Goal: Information Seeking & Learning: Check status

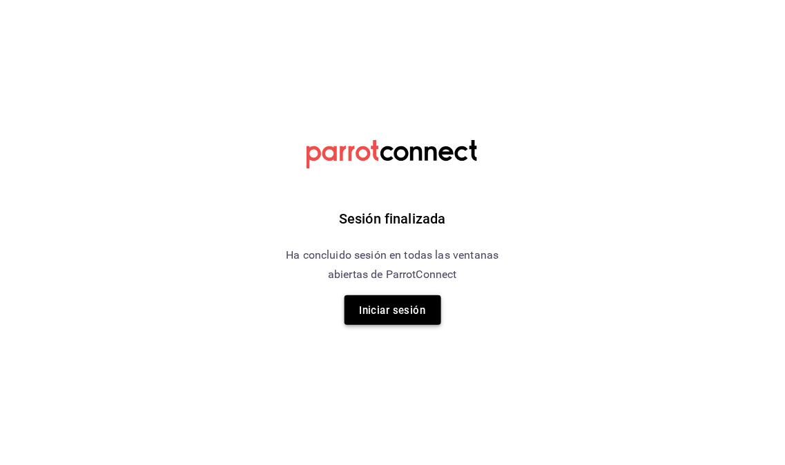
click at [380, 322] on button "Iniciar sesión" at bounding box center [392, 310] width 97 height 30
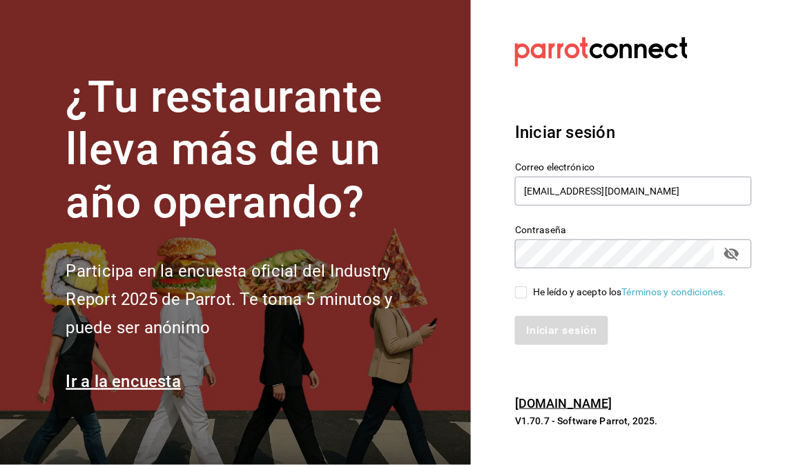
click at [522, 292] on input "He leído y acepto los Términos y condiciones." at bounding box center [521, 292] width 12 height 12
checkbox input "true"
click at [556, 339] on button "Iniciar sesión" at bounding box center [562, 330] width 94 height 29
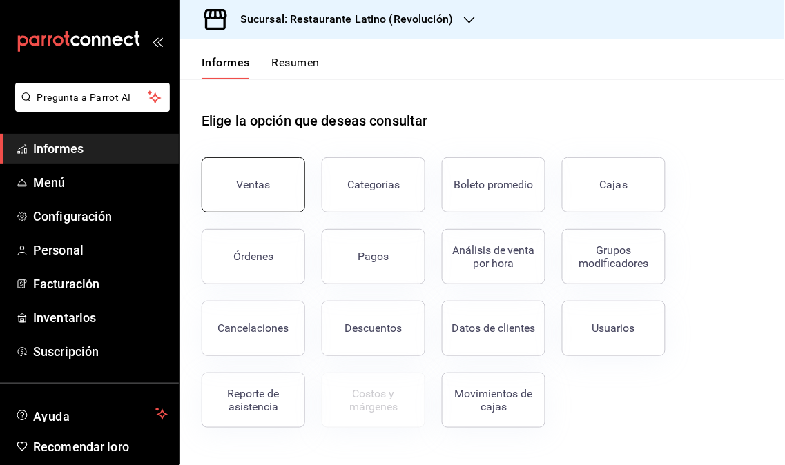
click at [248, 181] on font "Ventas" at bounding box center [254, 184] width 34 height 13
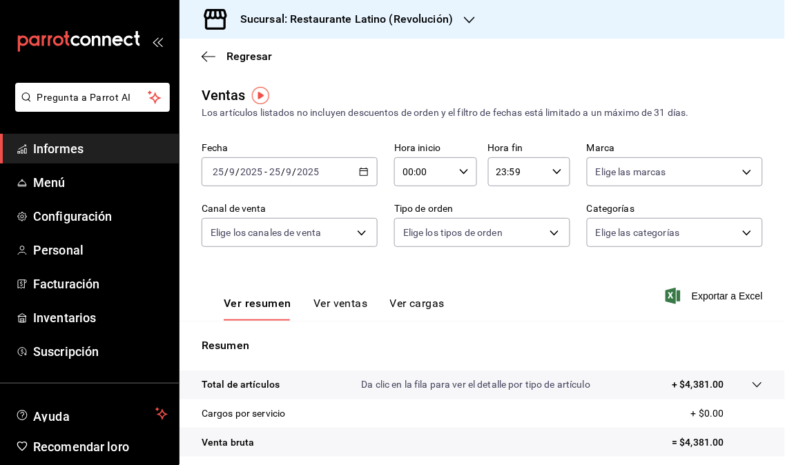
click at [461, 18] on div "Sucursal: Restaurante Latino (Revolución)" at bounding box center [335, 19] width 290 height 39
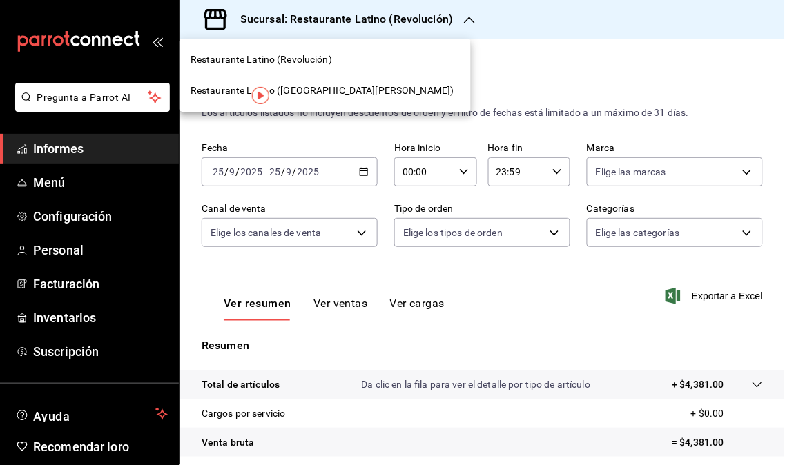
click at [342, 92] on font "Restaurante Latino (San Jerónimo MTY)" at bounding box center [322, 90] width 264 height 11
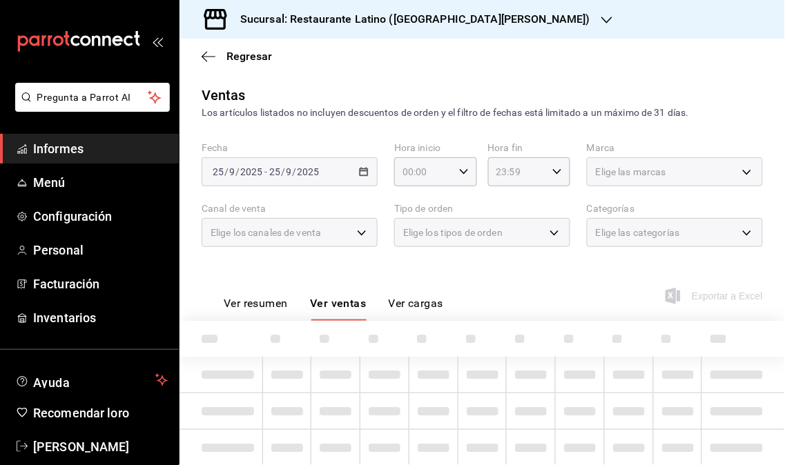
click at [70, 155] on span "Informes" at bounding box center [100, 148] width 135 height 19
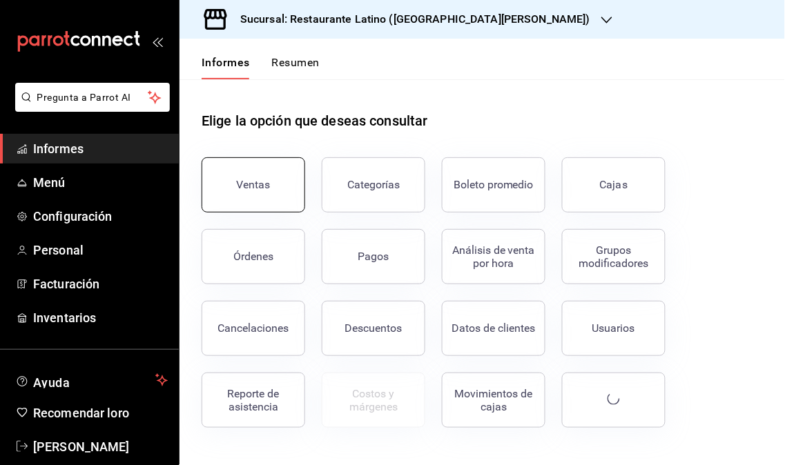
click at [248, 200] on button "Ventas" at bounding box center [253, 184] width 104 height 55
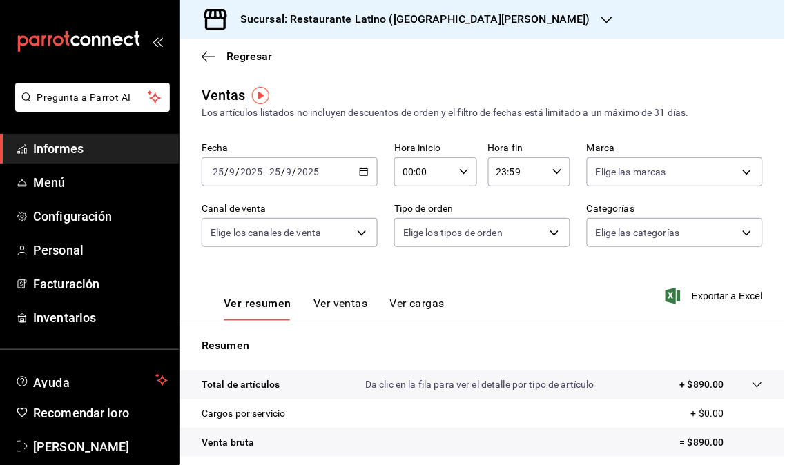
click at [488, 14] on font "Sucursal: Restaurante Latino (San Jerónimo MTY)" at bounding box center [415, 18] width 350 height 13
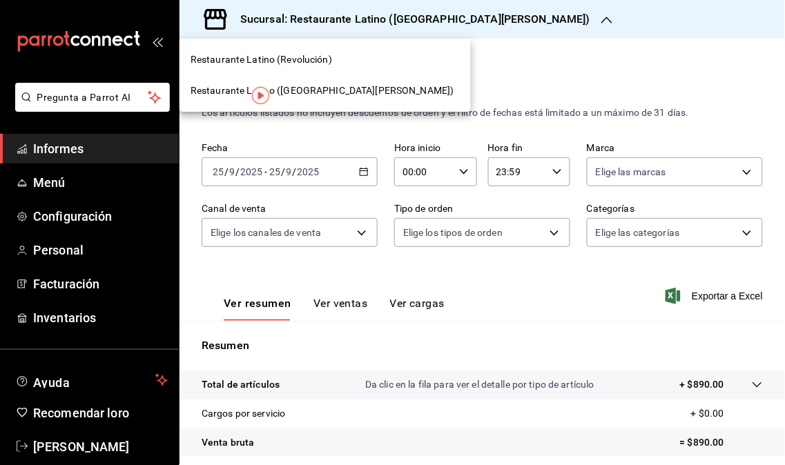
click at [311, 62] on font "Restaurante Latino (Revolución)" at bounding box center [260, 59] width 141 height 11
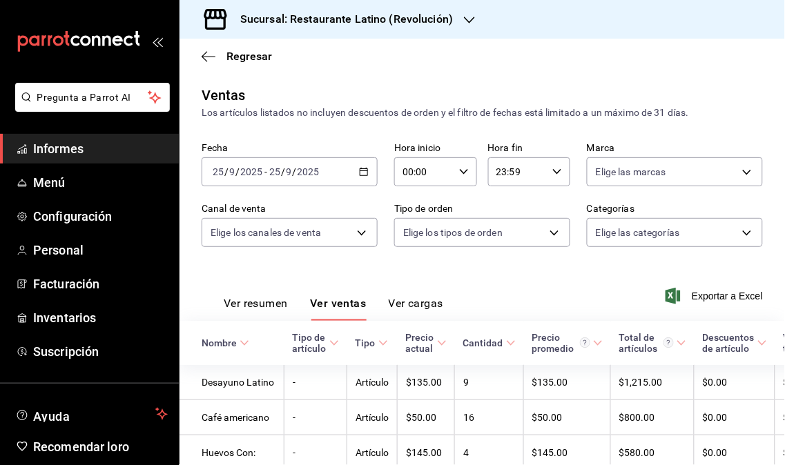
click at [83, 154] on span "Informes" at bounding box center [100, 148] width 135 height 19
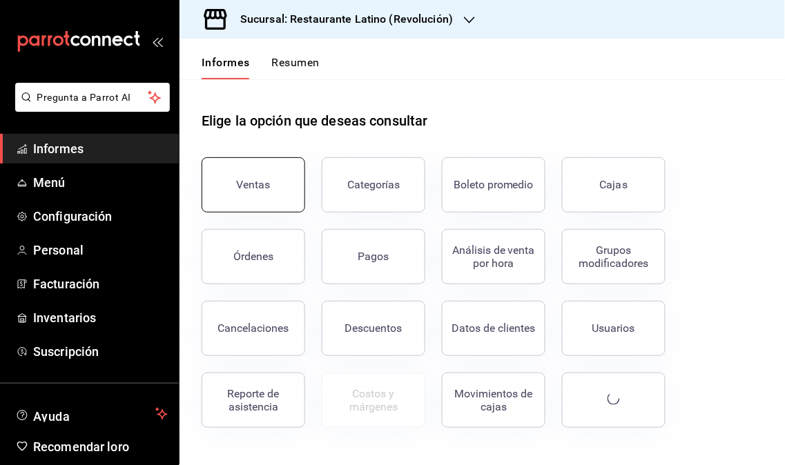
click at [246, 188] on font "Ventas" at bounding box center [254, 184] width 34 height 13
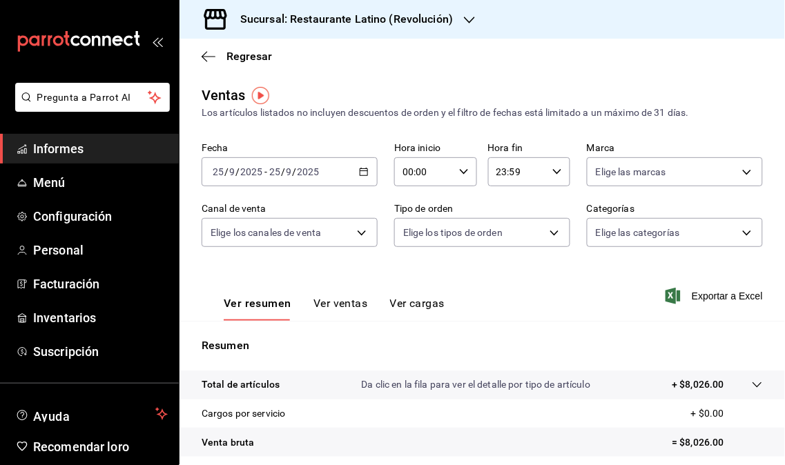
click at [460, 18] on div "Sucursal: Restaurante Latino (Revolución)" at bounding box center [335, 19] width 290 height 39
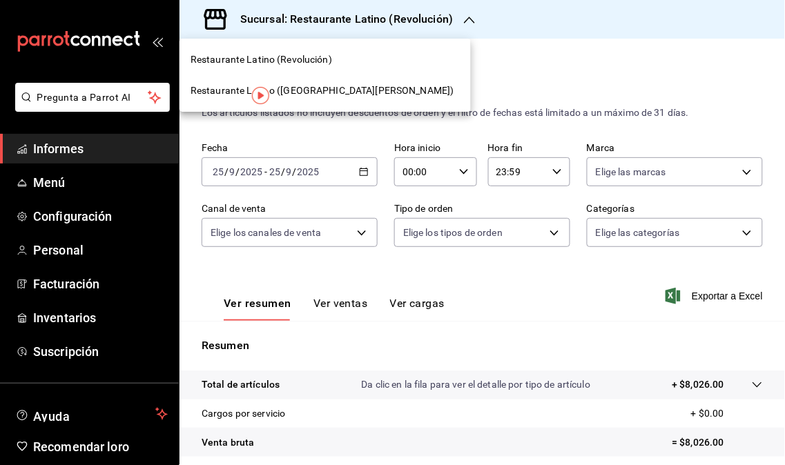
click at [335, 97] on span "Restaurante Latino (San Jerónimo MTY)" at bounding box center [322, 90] width 264 height 14
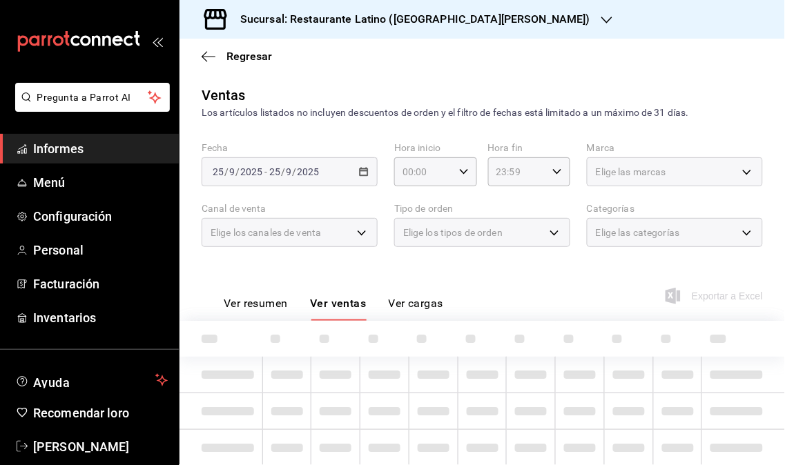
click at [72, 145] on font "Informes" at bounding box center [58, 148] width 50 height 14
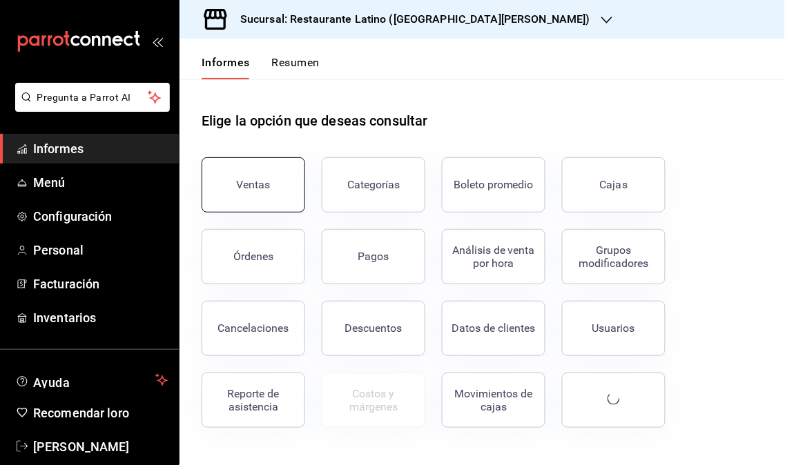
click at [256, 201] on button "Ventas" at bounding box center [253, 184] width 104 height 55
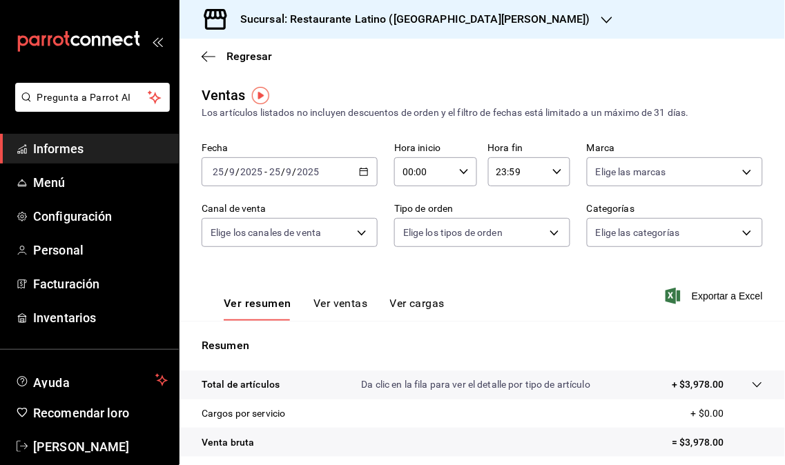
click at [487, 11] on h3 "Sucursal: Restaurante Latino (San Jerónimo MTY)" at bounding box center [409, 19] width 361 height 17
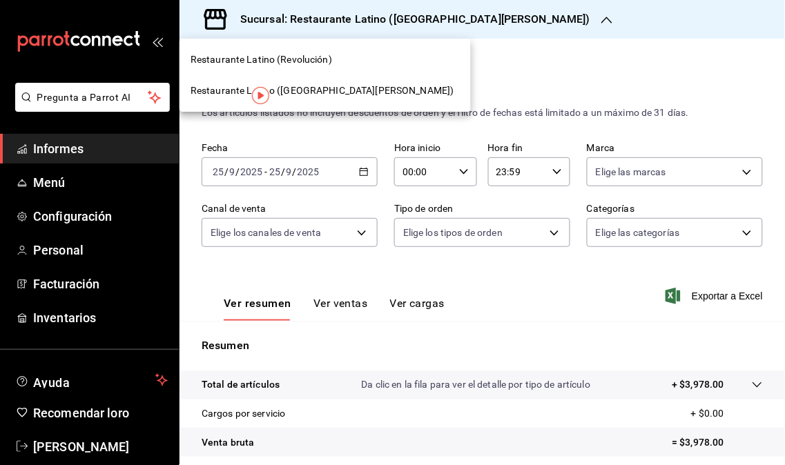
click at [315, 63] on font "Restaurante Latino (Revolución)" at bounding box center [260, 59] width 141 height 11
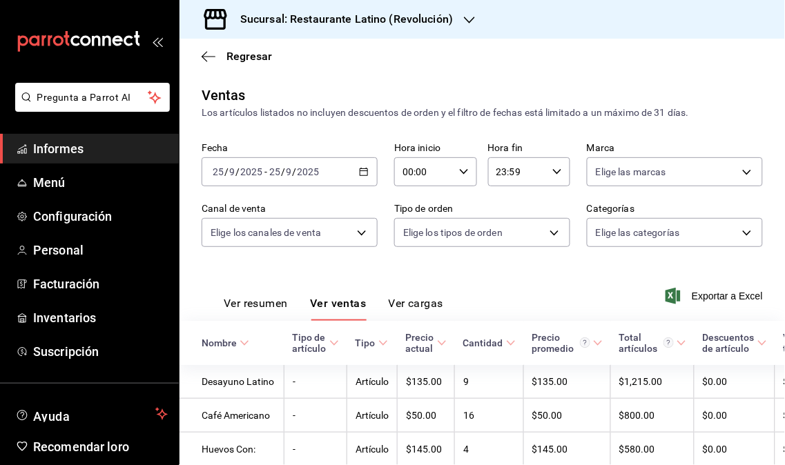
click at [71, 146] on font "Informes" at bounding box center [58, 148] width 50 height 14
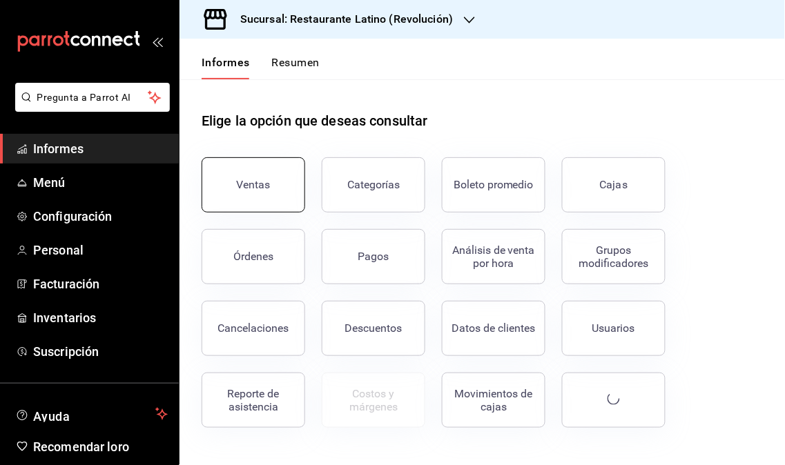
click at [262, 196] on button "Ventas" at bounding box center [253, 184] width 104 height 55
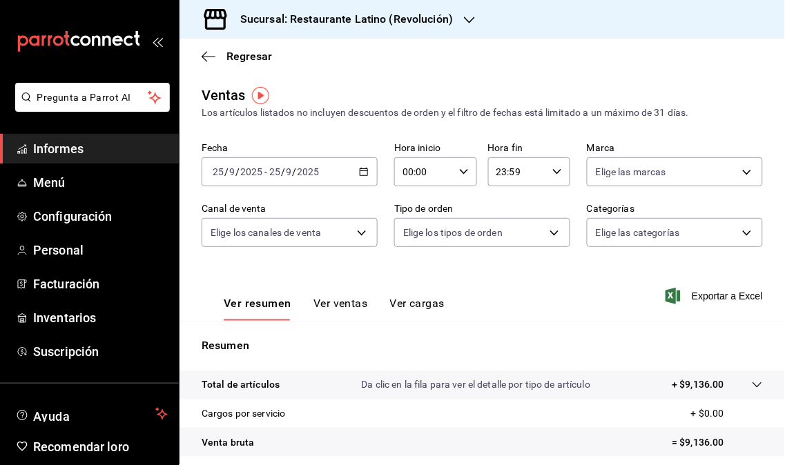
click at [464, 23] on icon "button" at bounding box center [469, 19] width 11 height 11
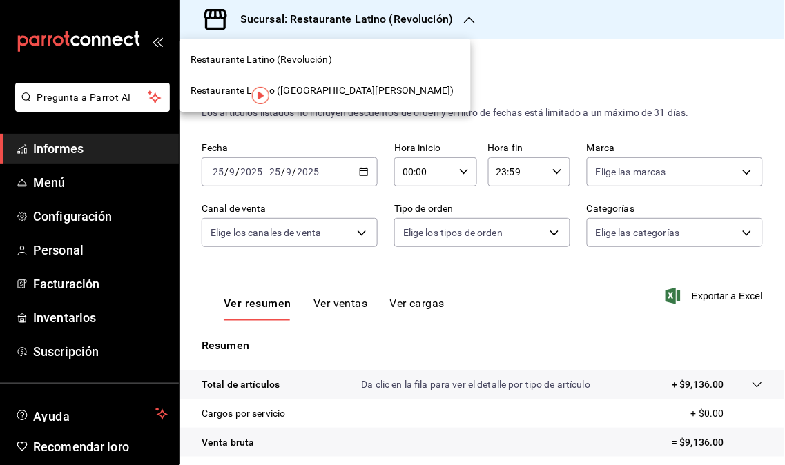
click at [317, 92] on font "Restaurante Latino ([GEOGRAPHIC_DATA][PERSON_NAME])" at bounding box center [322, 90] width 264 height 11
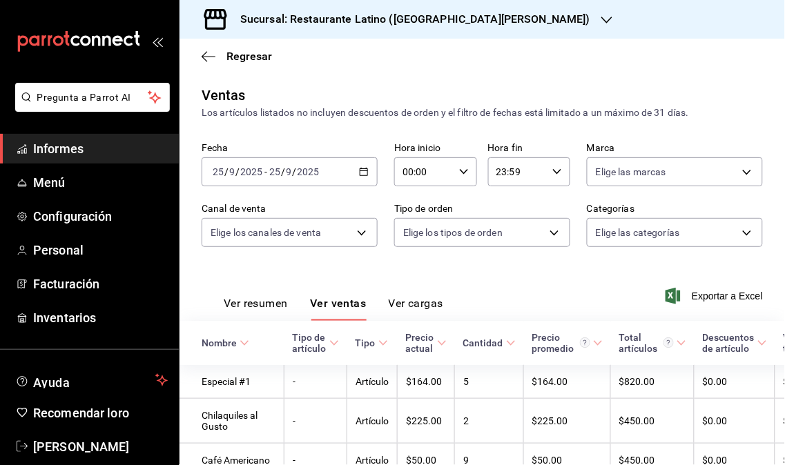
click at [91, 147] on span "Informes" at bounding box center [100, 148] width 135 height 19
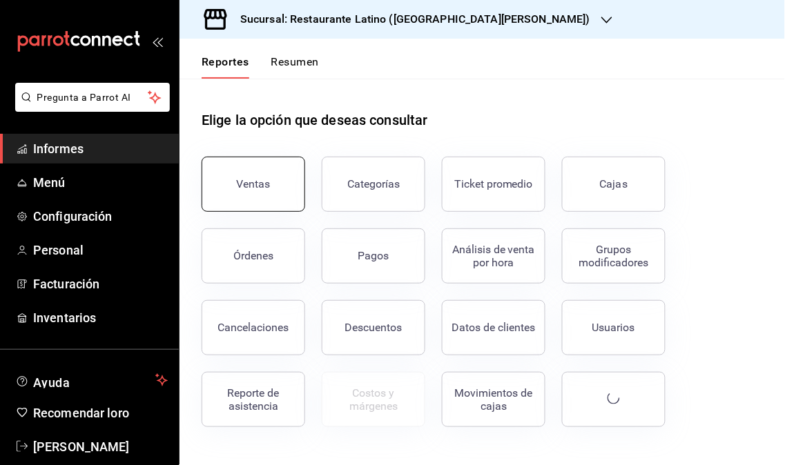
click at [230, 188] on button "Ventas" at bounding box center [253, 184] width 104 height 55
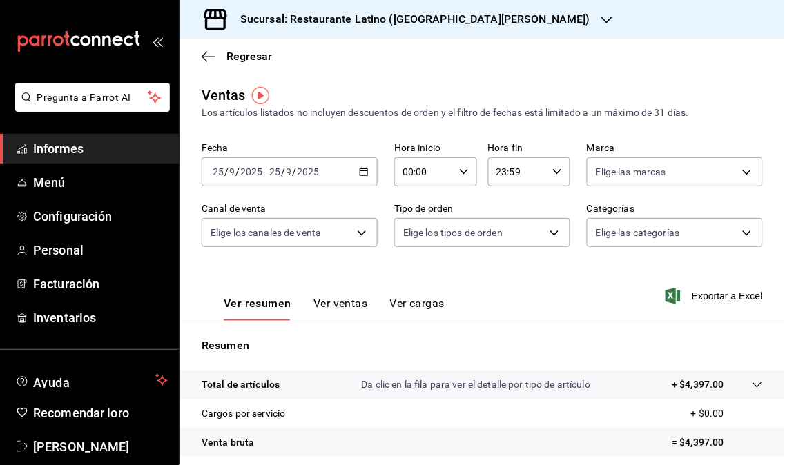
click at [491, 11] on h3 "Sucursal: Restaurante Latino ([GEOGRAPHIC_DATA][PERSON_NAME])" at bounding box center [409, 19] width 361 height 17
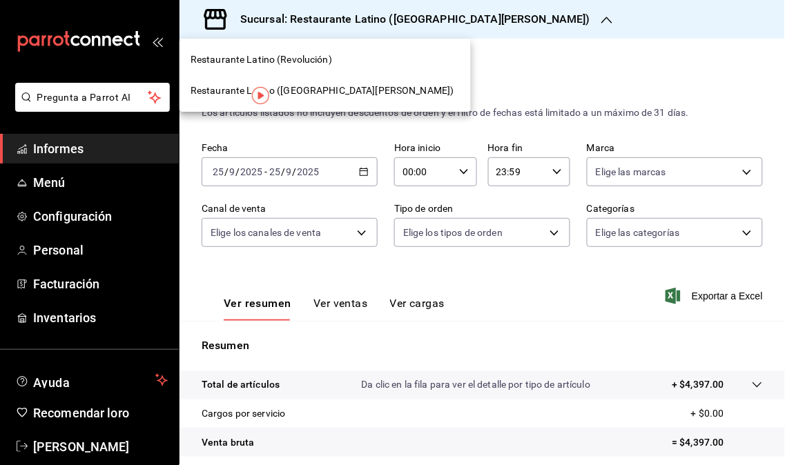
click at [308, 61] on font "Restaurante Latino (Revolución)" at bounding box center [260, 59] width 141 height 11
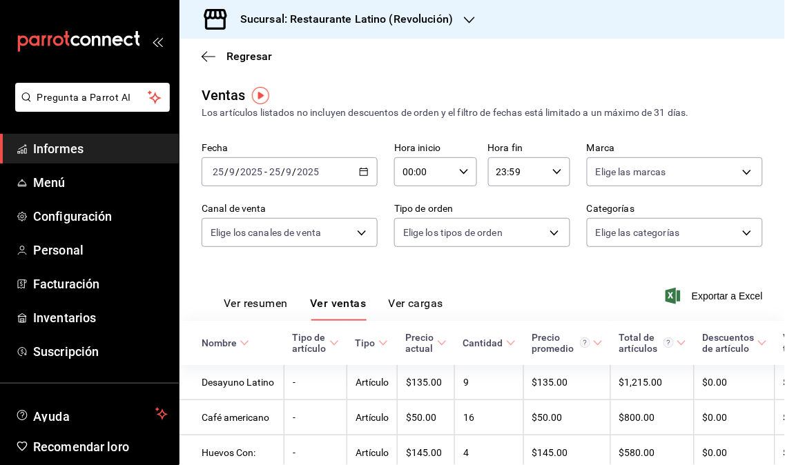
click at [48, 148] on font "Informes" at bounding box center [58, 148] width 50 height 14
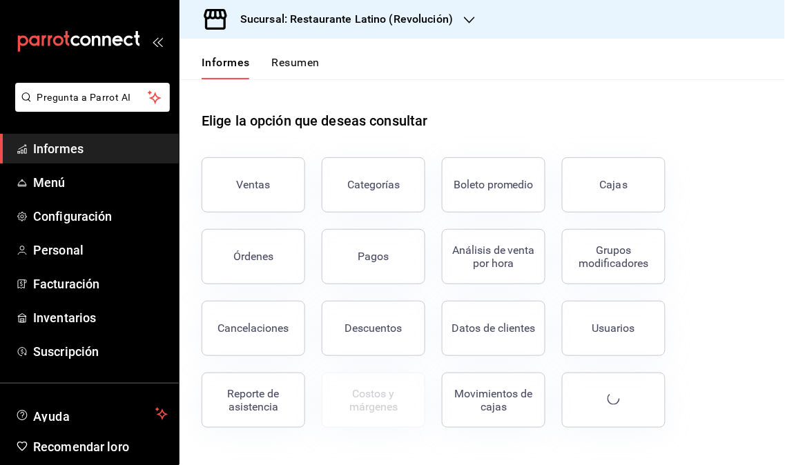
click at [239, 213] on div "Órdenes" at bounding box center [245, 249] width 120 height 72
click at [237, 207] on button "Ventas" at bounding box center [253, 184] width 104 height 55
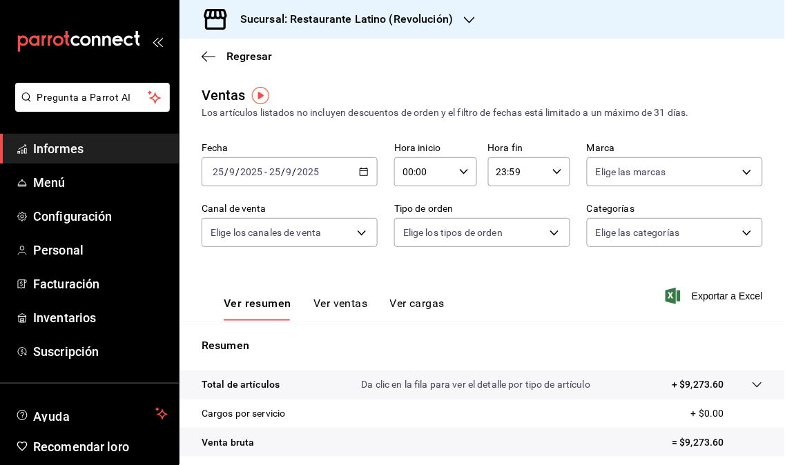
click at [453, 21] on div "Sucursal: Restaurante Latino (Revolución)" at bounding box center [335, 19] width 290 height 39
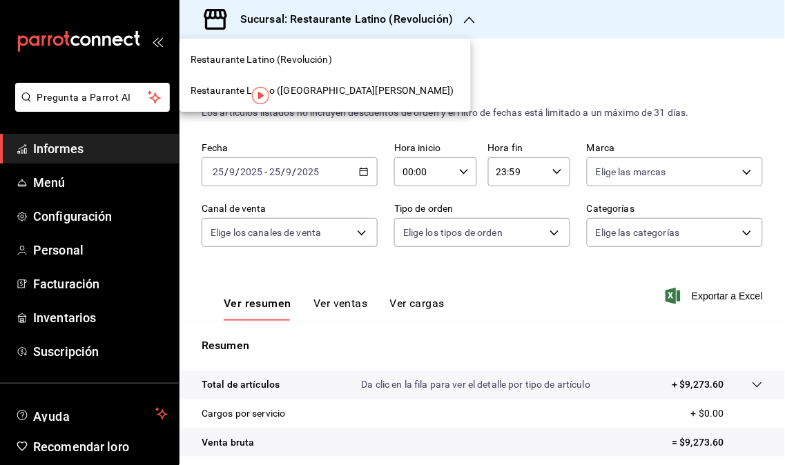
click at [306, 87] on font "Restaurante Latino ([GEOGRAPHIC_DATA][PERSON_NAME])" at bounding box center [322, 90] width 264 height 11
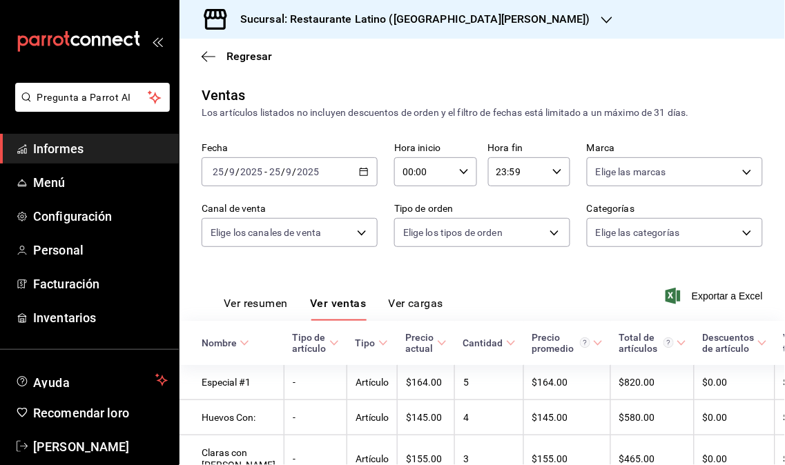
click at [74, 157] on span "Informes" at bounding box center [100, 148] width 135 height 19
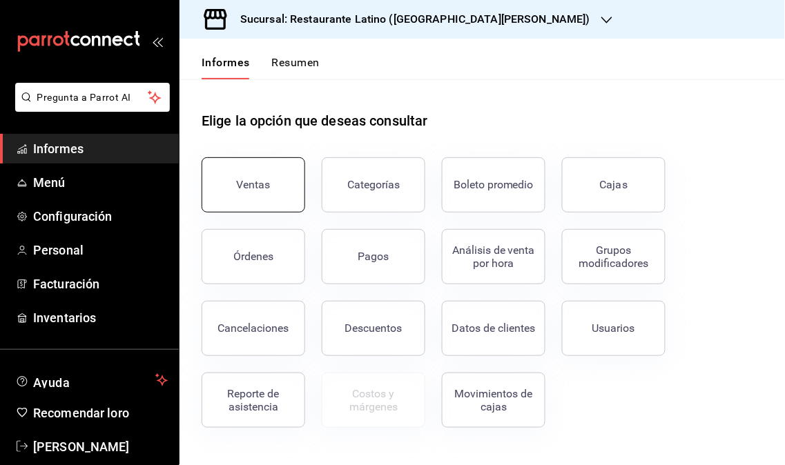
click at [244, 205] on button "Ventas" at bounding box center [253, 184] width 104 height 55
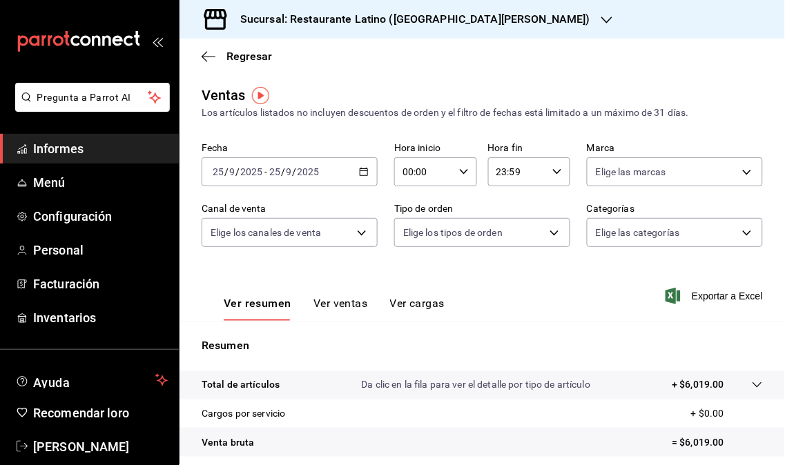
click at [493, 29] on div "Sucursal: Restaurante Latino (San Jerónimo MTY)" at bounding box center [403, 19] width 427 height 39
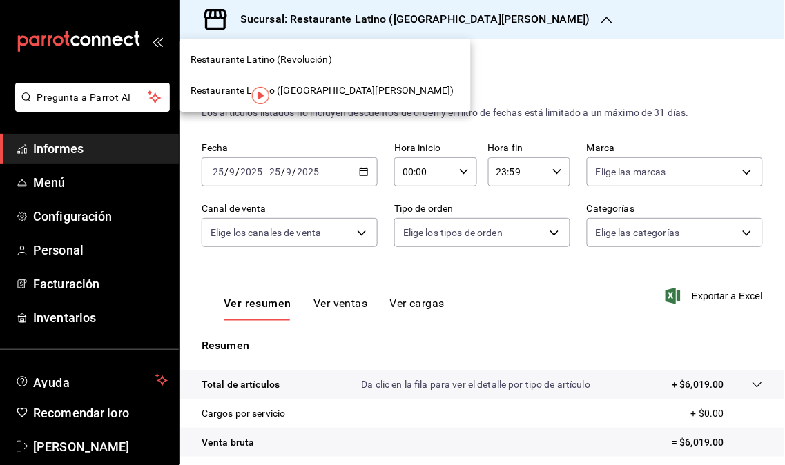
click at [295, 63] on font "Restaurante Latino (Revolución)" at bounding box center [260, 59] width 141 height 11
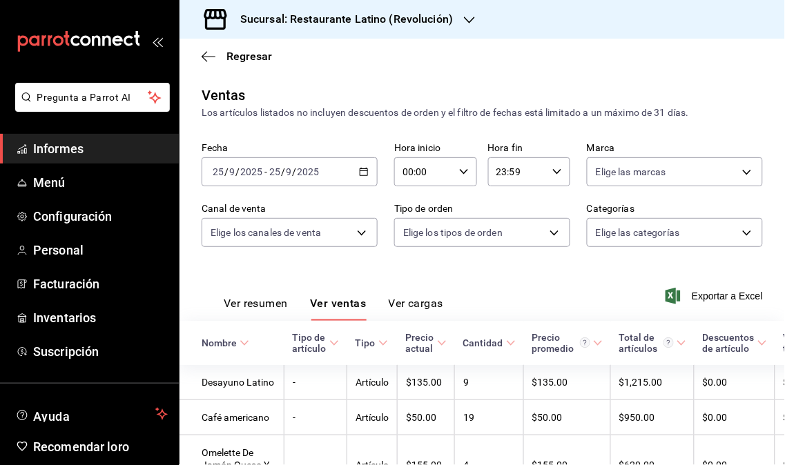
click at [72, 147] on font "Informes" at bounding box center [58, 148] width 50 height 14
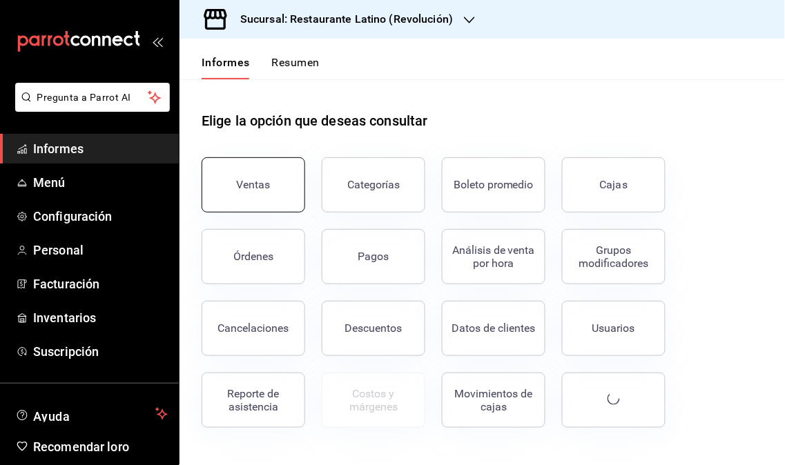
click at [261, 184] on font "Ventas" at bounding box center [254, 184] width 34 height 13
